Goal: Information Seeking & Learning: Check status

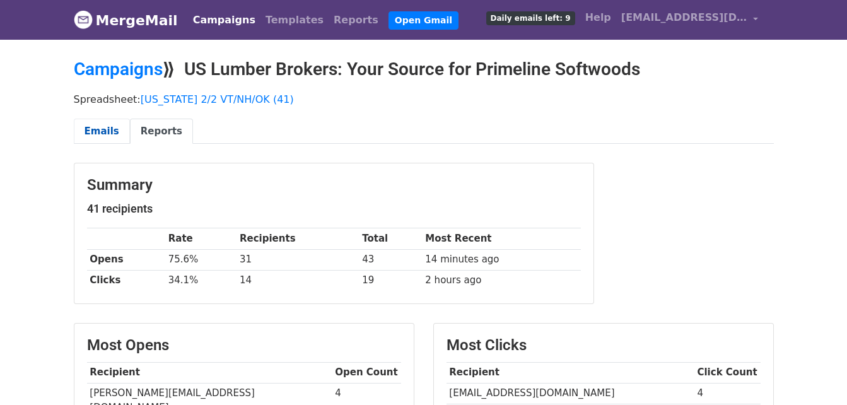
click at [85, 131] on link "Emails" at bounding box center [102, 132] width 56 height 26
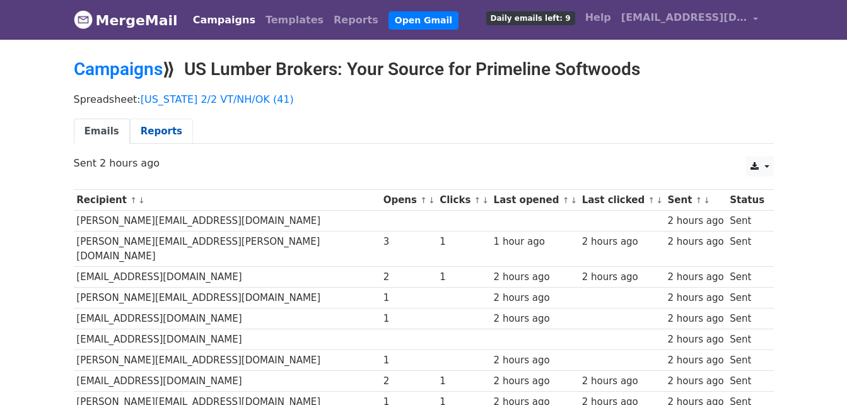
click at [172, 137] on link "Reports" at bounding box center [161, 132] width 63 height 26
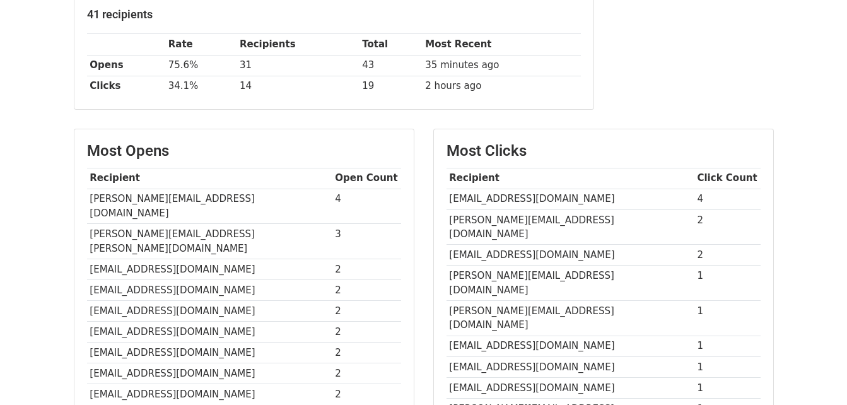
scroll to position [175, 0]
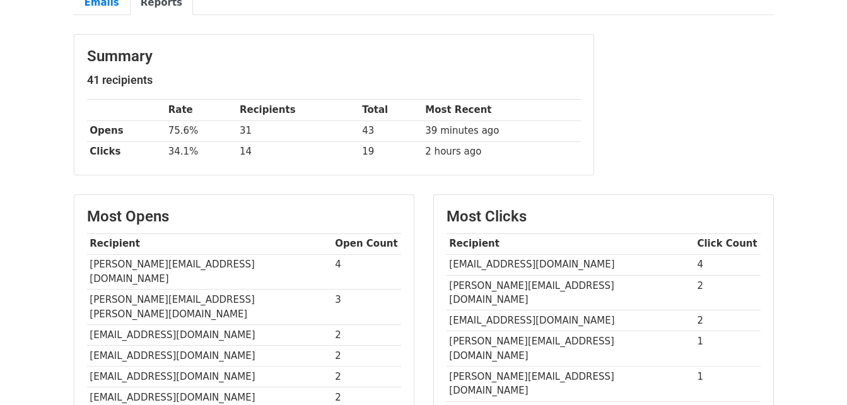
scroll to position [112, 0]
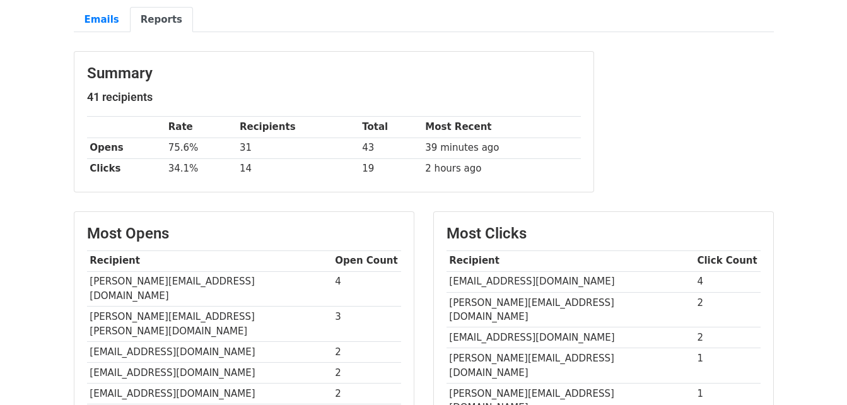
click at [132, 13] on link "Reports" at bounding box center [161, 20] width 63 height 26
click at [114, 11] on link "Emails" at bounding box center [102, 20] width 56 height 26
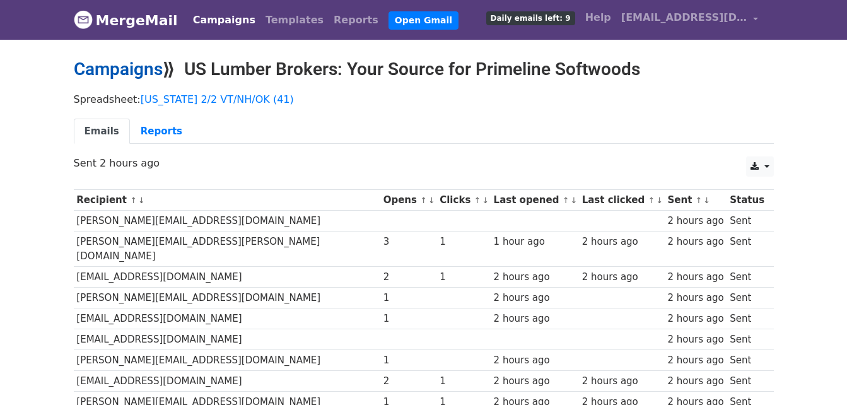
click at [137, 62] on link "Campaigns" at bounding box center [118, 69] width 89 height 21
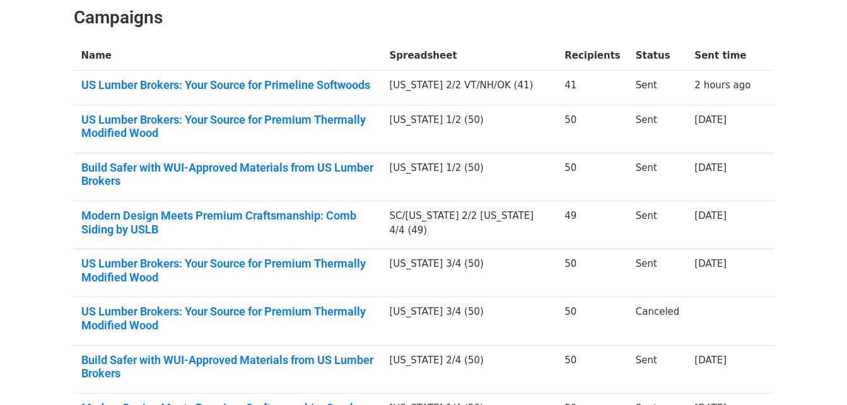
scroll to position [189, 0]
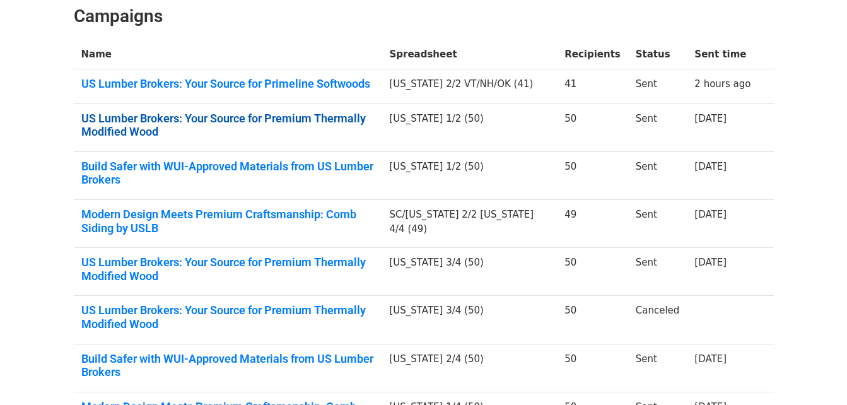
click at [240, 139] on link "US Lumber Brokers: Your Source for Premium Thermally Modified Wood" at bounding box center [227, 125] width 293 height 27
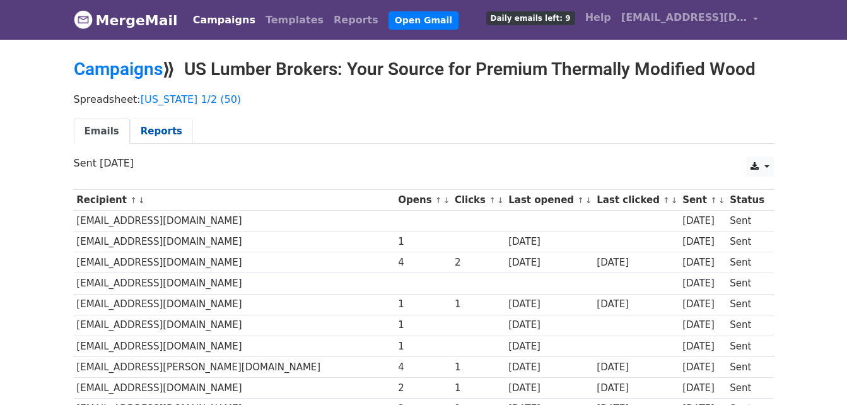
click at [172, 129] on link "Reports" at bounding box center [161, 132] width 63 height 26
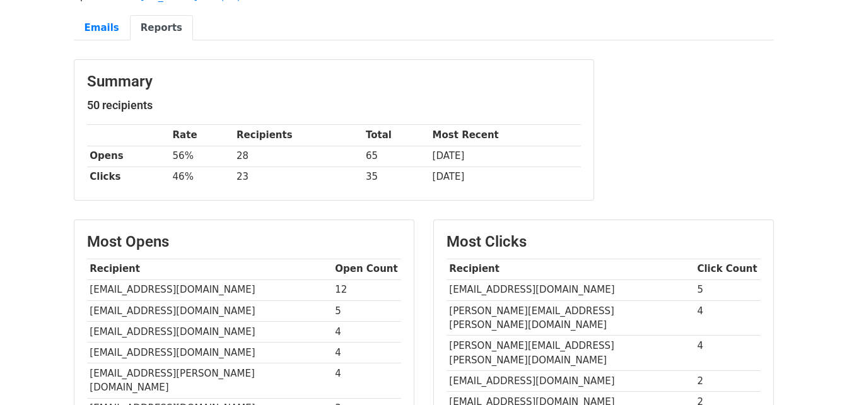
scroll to position [189, 0]
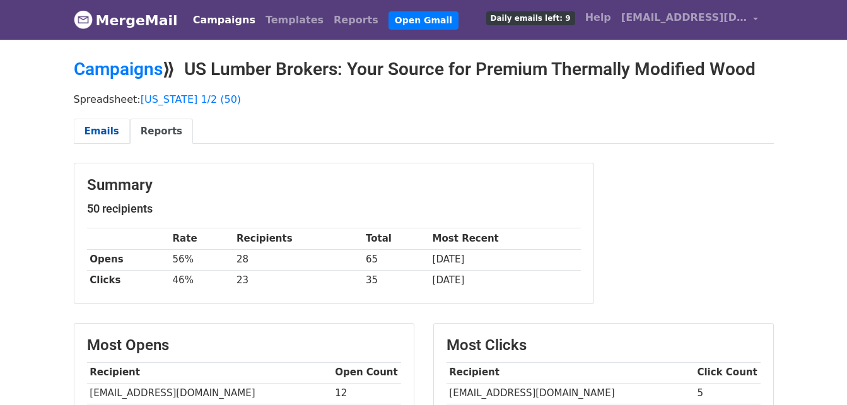
click at [92, 127] on link "Emails" at bounding box center [102, 132] width 56 height 26
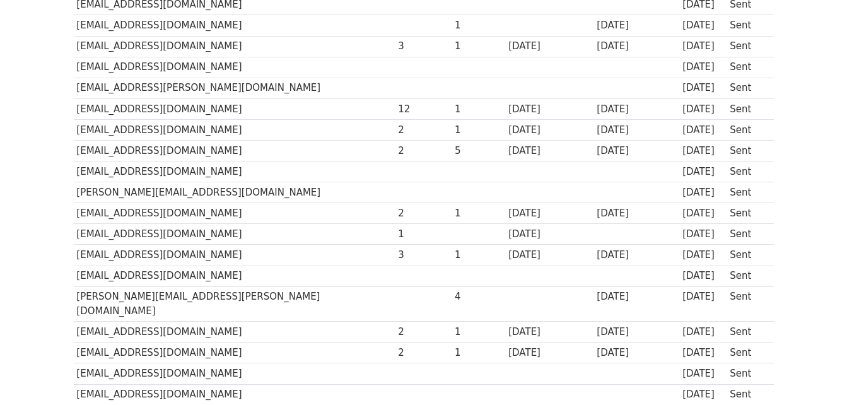
scroll to position [456, 0]
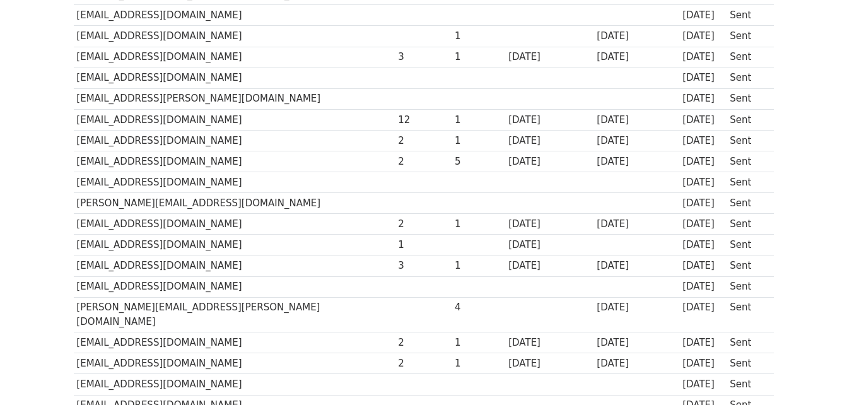
drag, startPoint x: 322, startPoint y: 122, endPoint x: 745, endPoint y: 120, distance: 423.2
click at [745, 120] on tr "dmoultrie@michaelshannondesigns.com 12 1 4 days ago 4 days ago 4 days ago Sent" at bounding box center [424, 119] width 700 height 21
drag, startPoint x: 745, startPoint y: 120, endPoint x: 587, endPoint y: 197, distance: 175.5
click at [594, 197] on td at bounding box center [637, 203] width 86 height 21
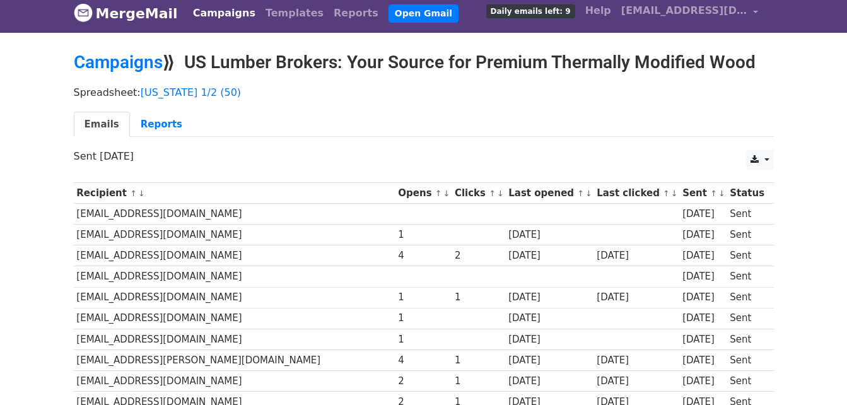
scroll to position [0, 0]
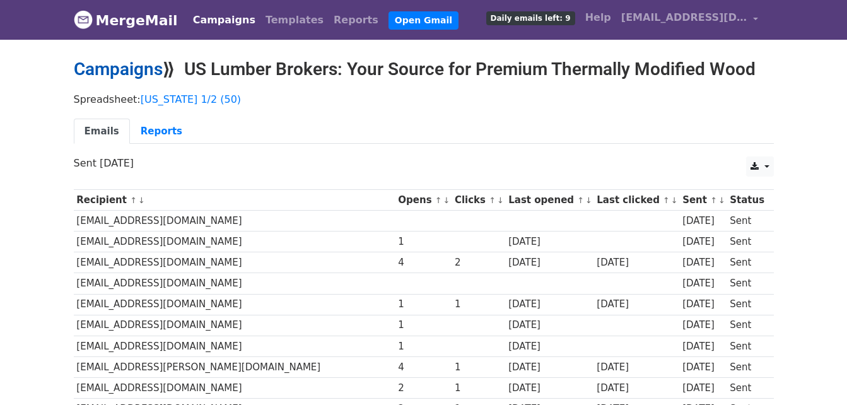
click at [143, 69] on link "Campaigns" at bounding box center [118, 69] width 89 height 21
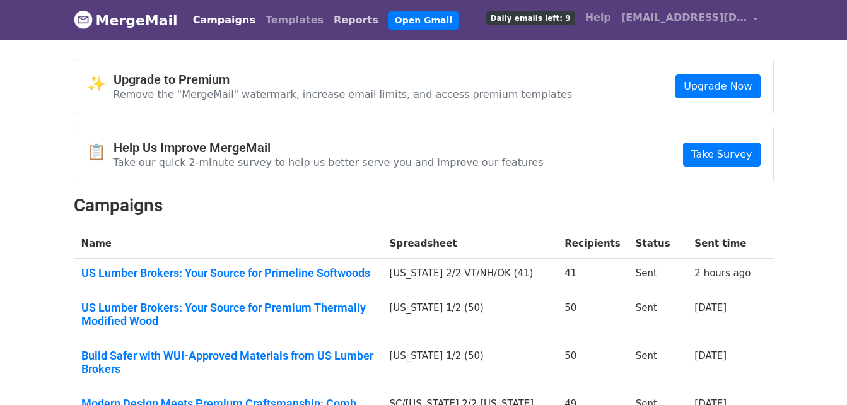
click at [332, 23] on link "Reports" at bounding box center [356, 20] width 55 height 25
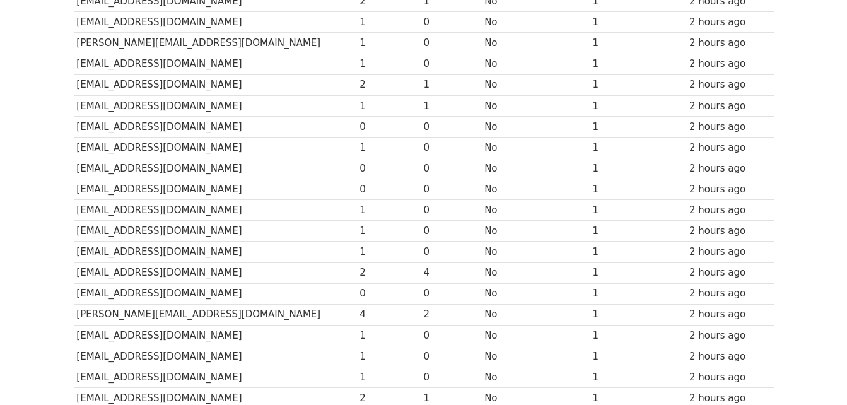
scroll to position [623, 0]
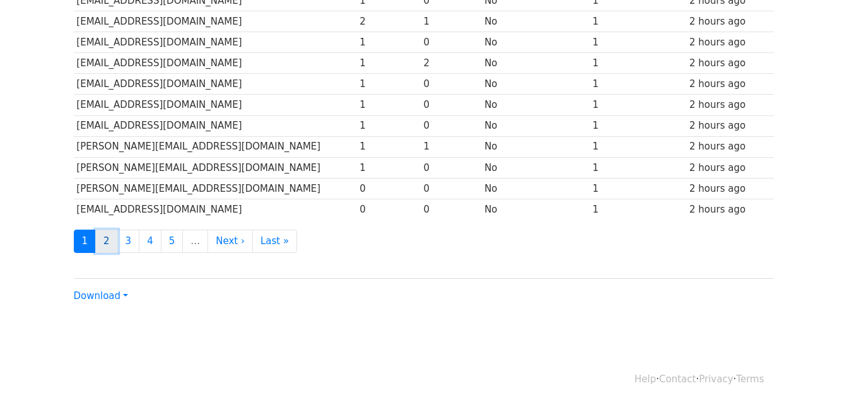
click at [109, 245] on link "2" at bounding box center [106, 241] width 23 height 23
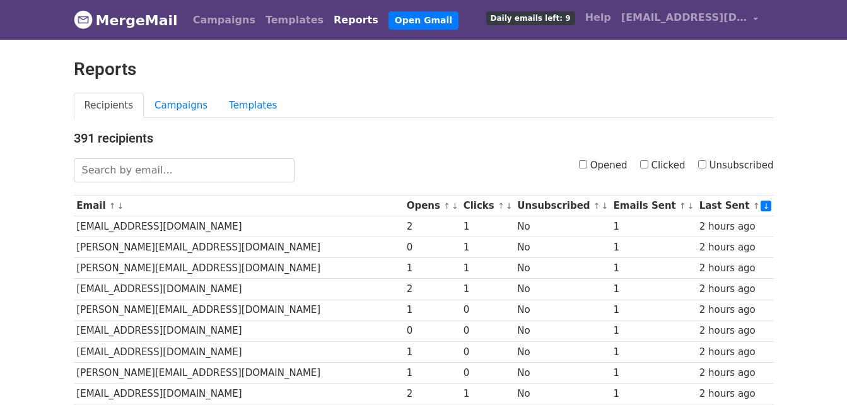
click at [587, 167] on input "Opened" at bounding box center [583, 164] width 8 height 8
click at [585, 169] on div "Opened Clicked Unsubscribed" at bounding box center [543, 170] width 479 height 24
click at [587, 167] on input "Opened" at bounding box center [583, 164] width 8 height 8
checkbox input "false"
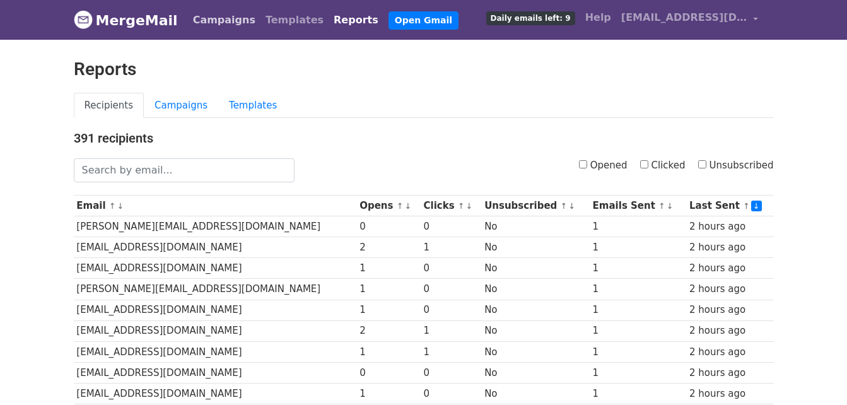
click at [210, 26] on link "Campaigns" at bounding box center [224, 20] width 73 height 25
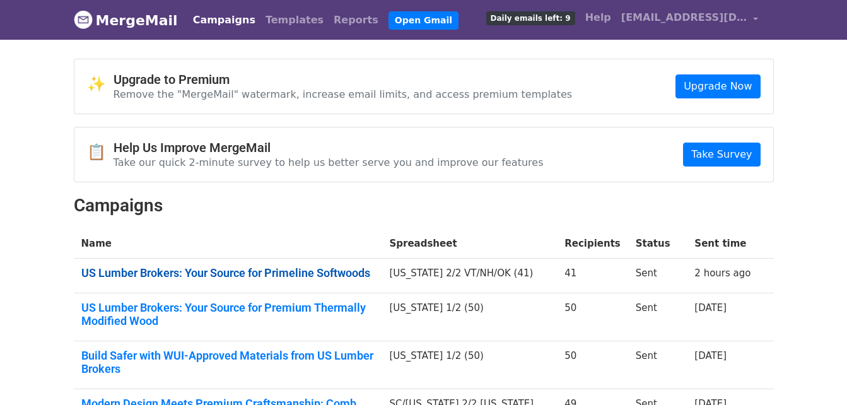
click at [278, 271] on link "US Lumber Brokers: Your Source for Primeline Softwoods" at bounding box center [227, 273] width 293 height 14
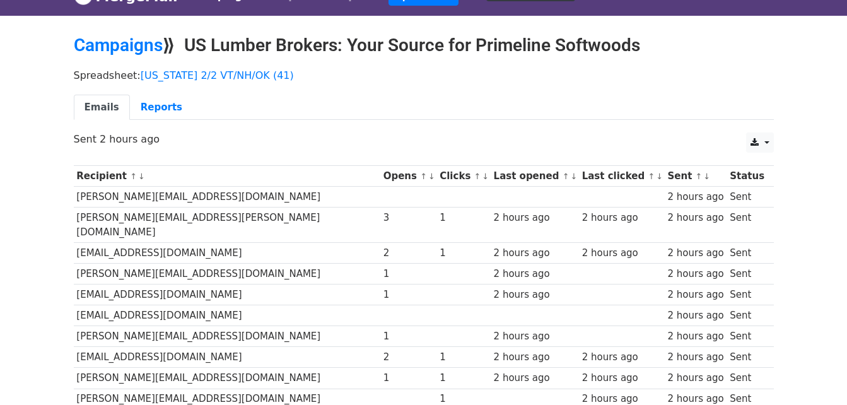
scroll to position [63, 0]
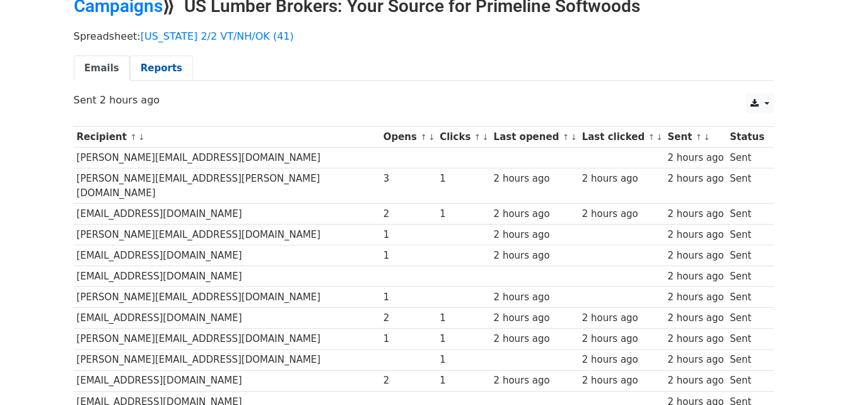
click at [157, 69] on link "Reports" at bounding box center [161, 69] width 63 height 26
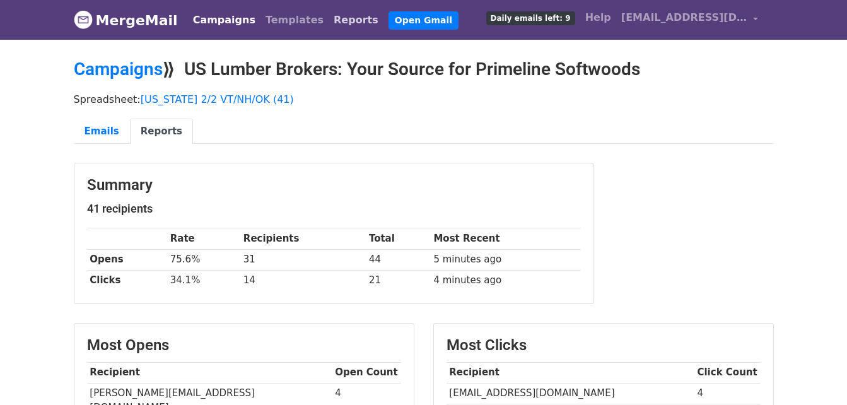
click at [329, 9] on link "Reports" at bounding box center [356, 20] width 55 height 25
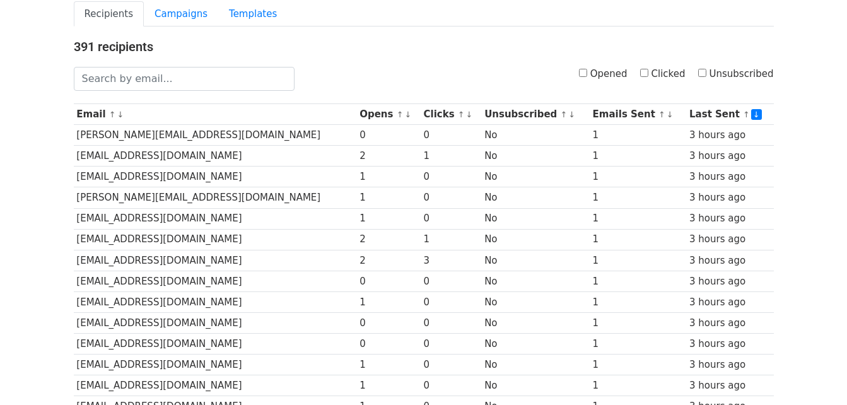
scroll to position [126, 0]
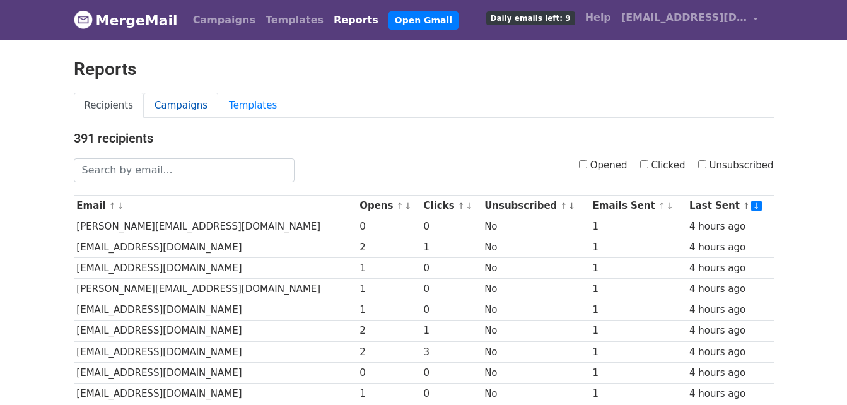
click at [192, 96] on link "Campaigns" at bounding box center [181, 106] width 74 height 26
click at [220, 11] on link "Campaigns" at bounding box center [224, 20] width 73 height 25
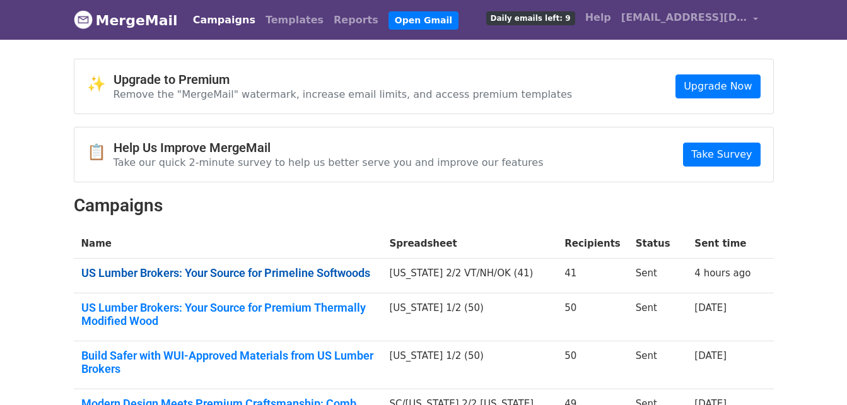
click at [221, 269] on link "US Lumber Brokers: Your Source for Primeline Softwoods" at bounding box center [227, 273] width 293 height 14
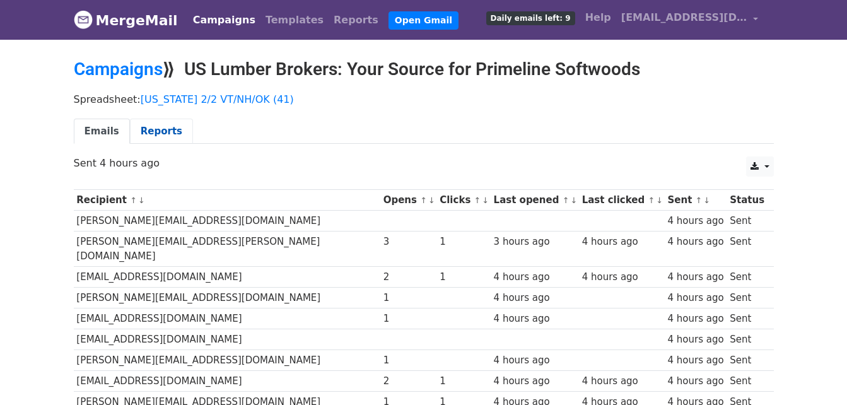
click at [156, 127] on link "Reports" at bounding box center [161, 132] width 63 height 26
